Goal: Task Accomplishment & Management: Manage account settings

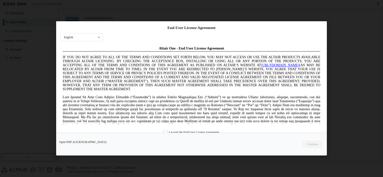
scroll to position [2, 0]
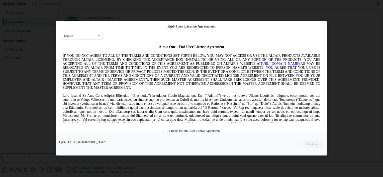
click at [163, 132] on label "I accept the End-User License Agreement." at bounding box center [191, 131] width 57 height 4
click at [314, 144] on button "Continue" at bounding box center [313, 145] width 22 height 8
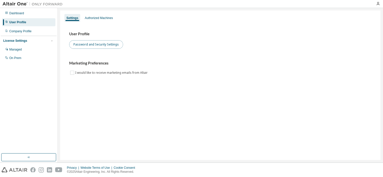
click at [90, 47] on button "Password and Security Settings" at bounding box center [96, 44] width 54 height 9
